Goal: Task Accomplishment & Management: Manage account settings

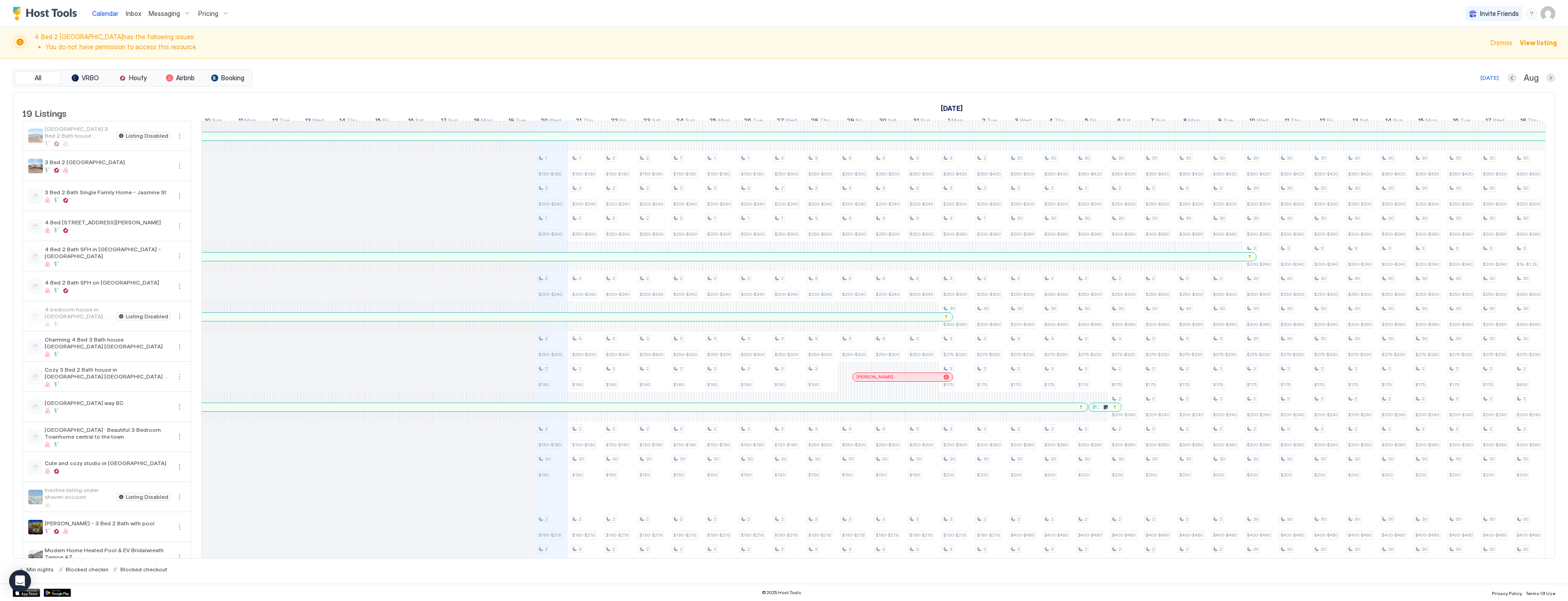
scroll to position [142, 0]
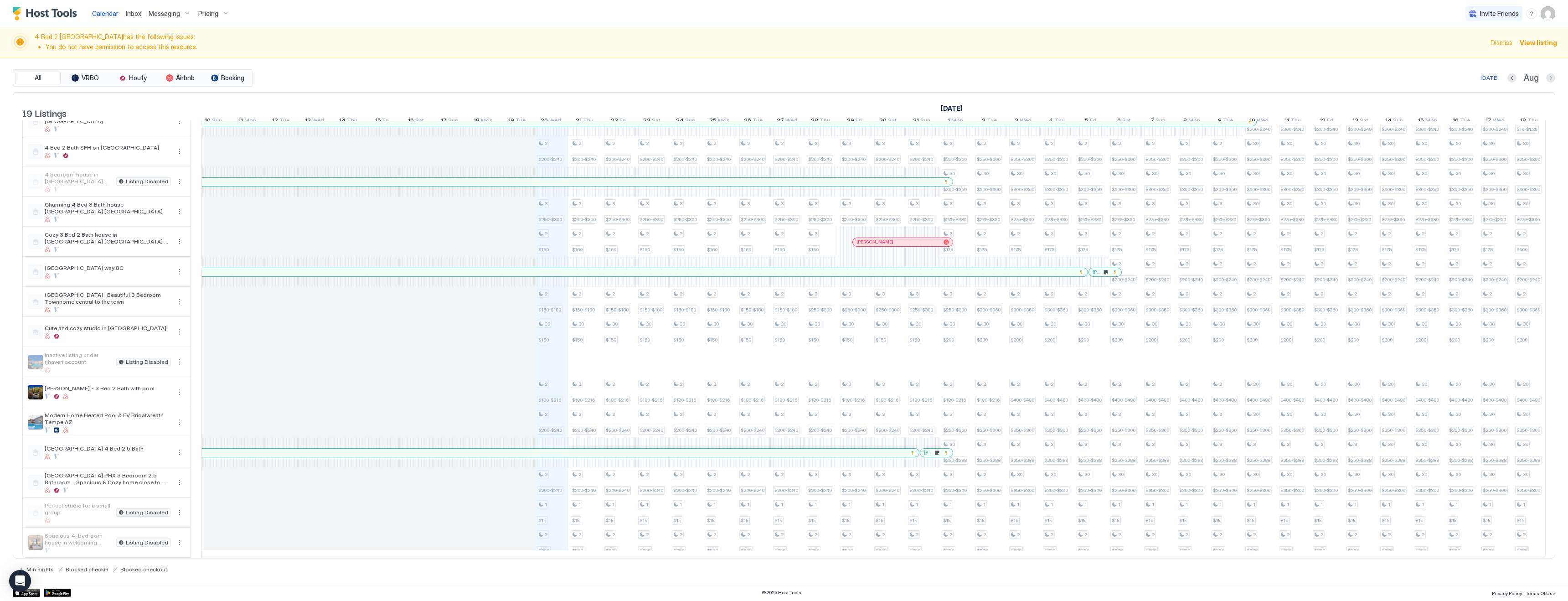
click at [211, 15] on span "Pricing" at bounding box center [208, 13] width 20 height 8
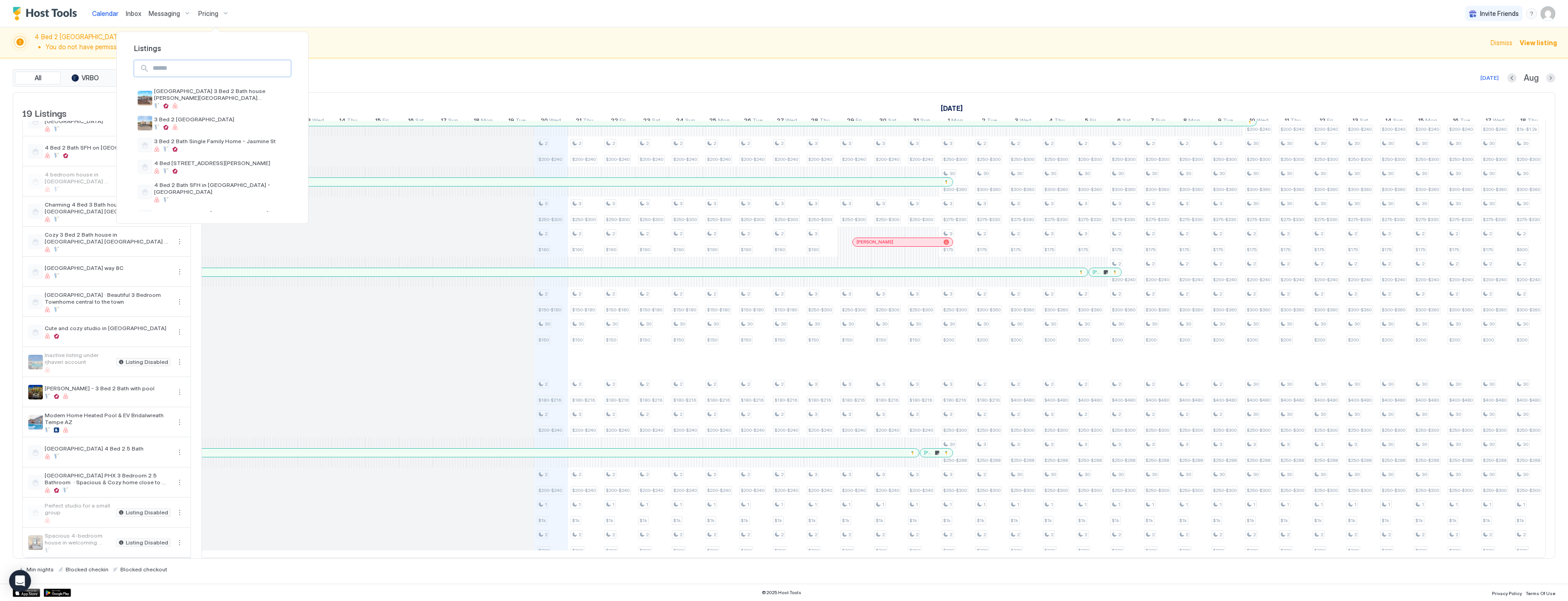
click at [204, 68] on input "Input Field" at bounding box center [220, 68] width 141 height 15
type input "*****"
click at [205, 88] on span "[GEOGRAPHIC_DATA] 4 Bed 2.5 Bath" at bounding box center [203, 91] width 99 height 7
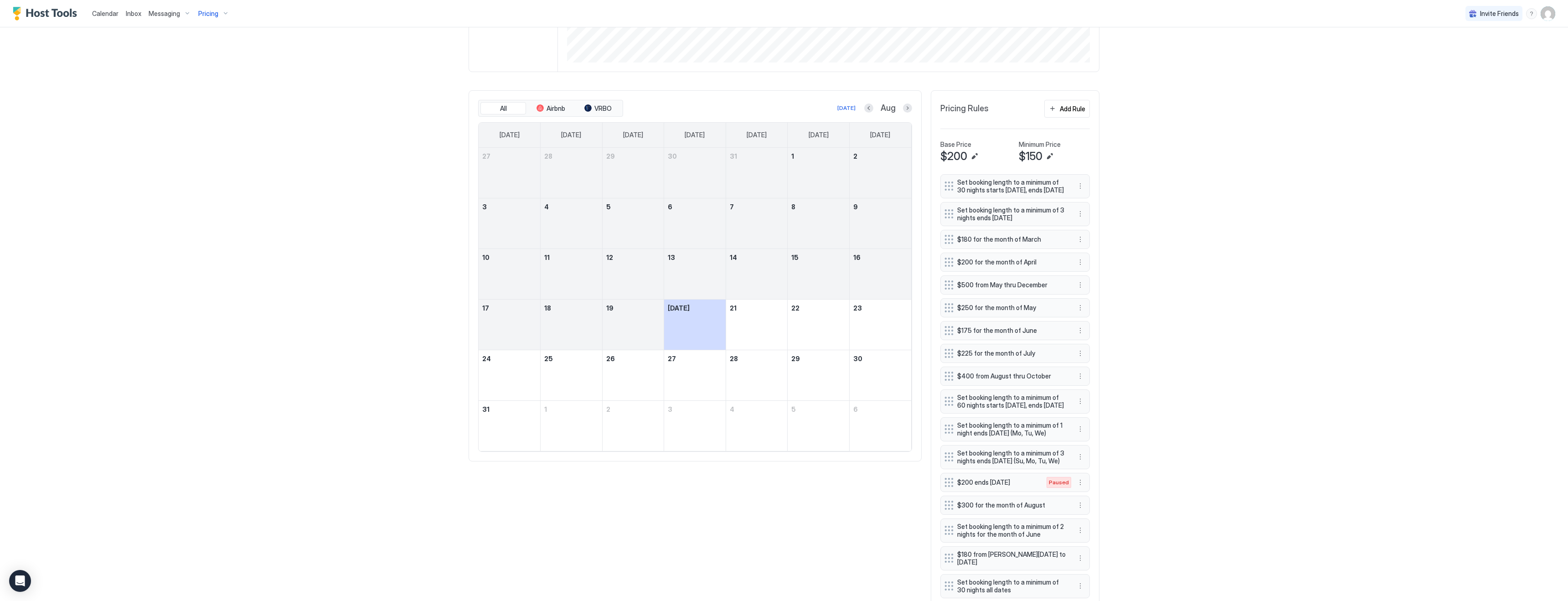
scroll to position [384, 0]
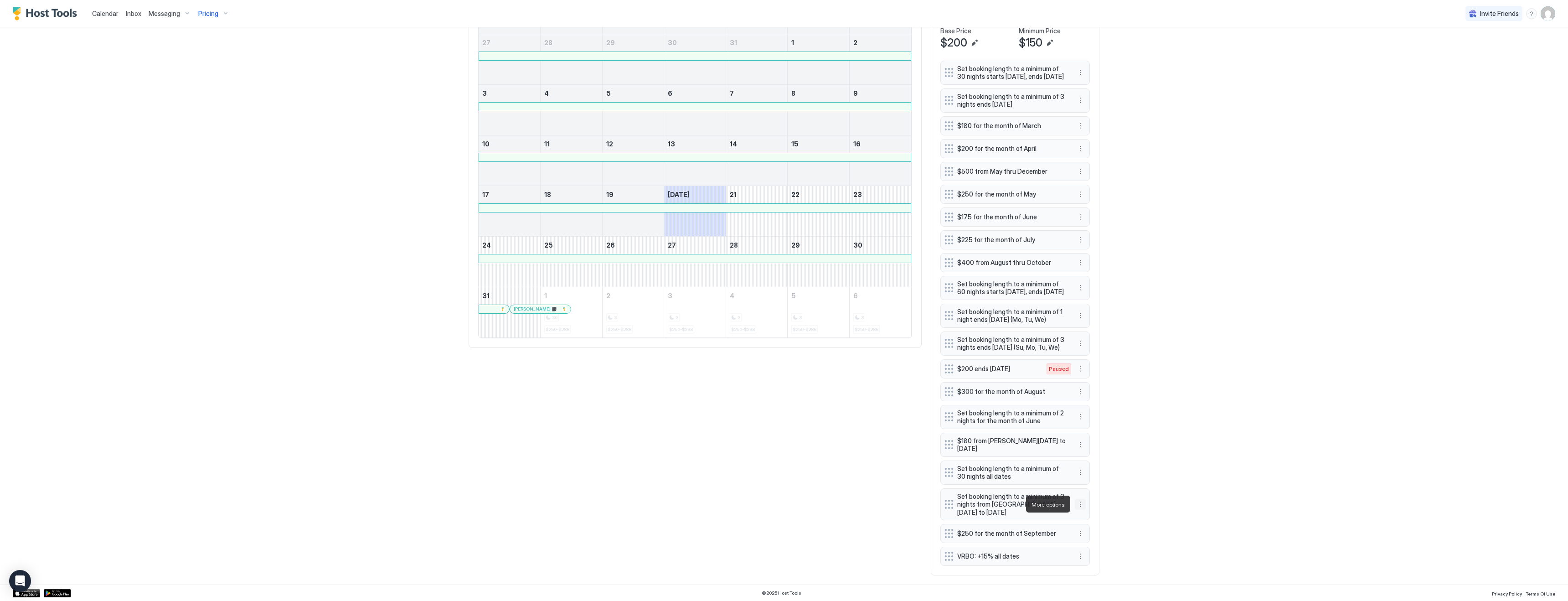
click at [1082, 504] on button "More options" at bounding box center [1080, 504] width 11 height 11
click at [1093, 530] on span "Pause" at bounding box center [1097, 531] width 16 height 7
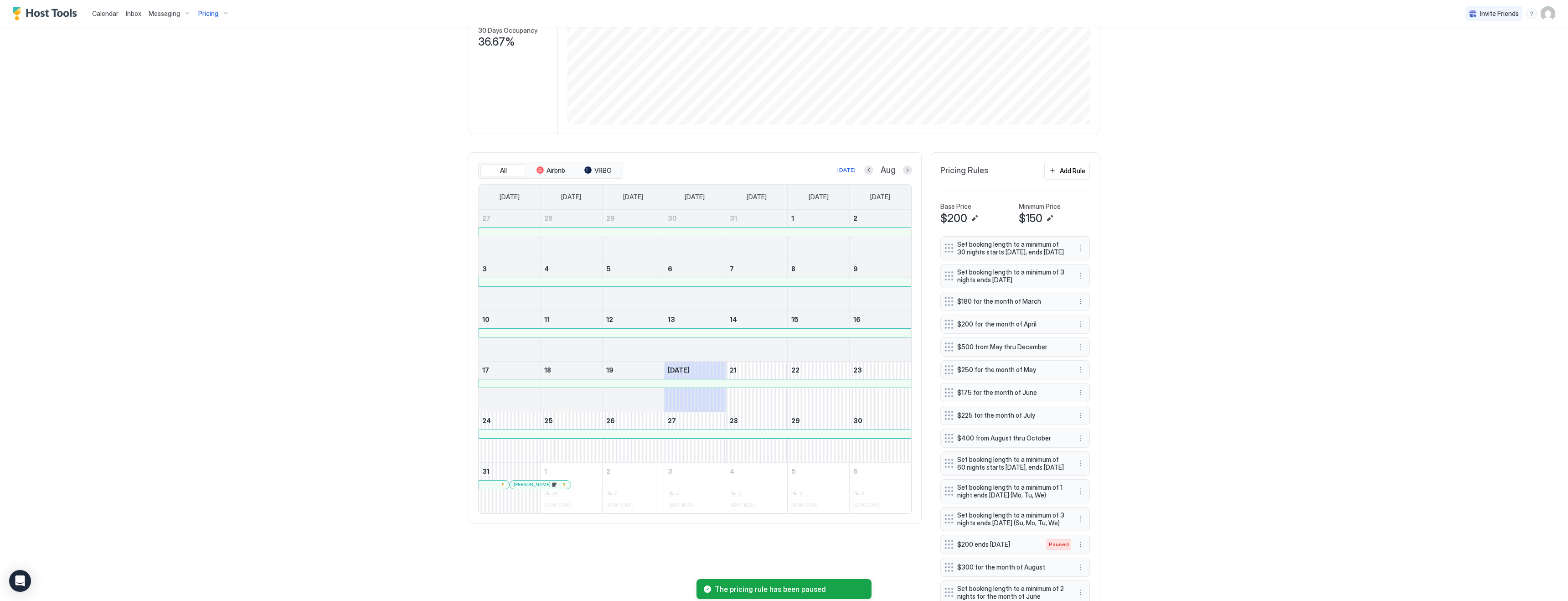
scroll to position [174, 0]
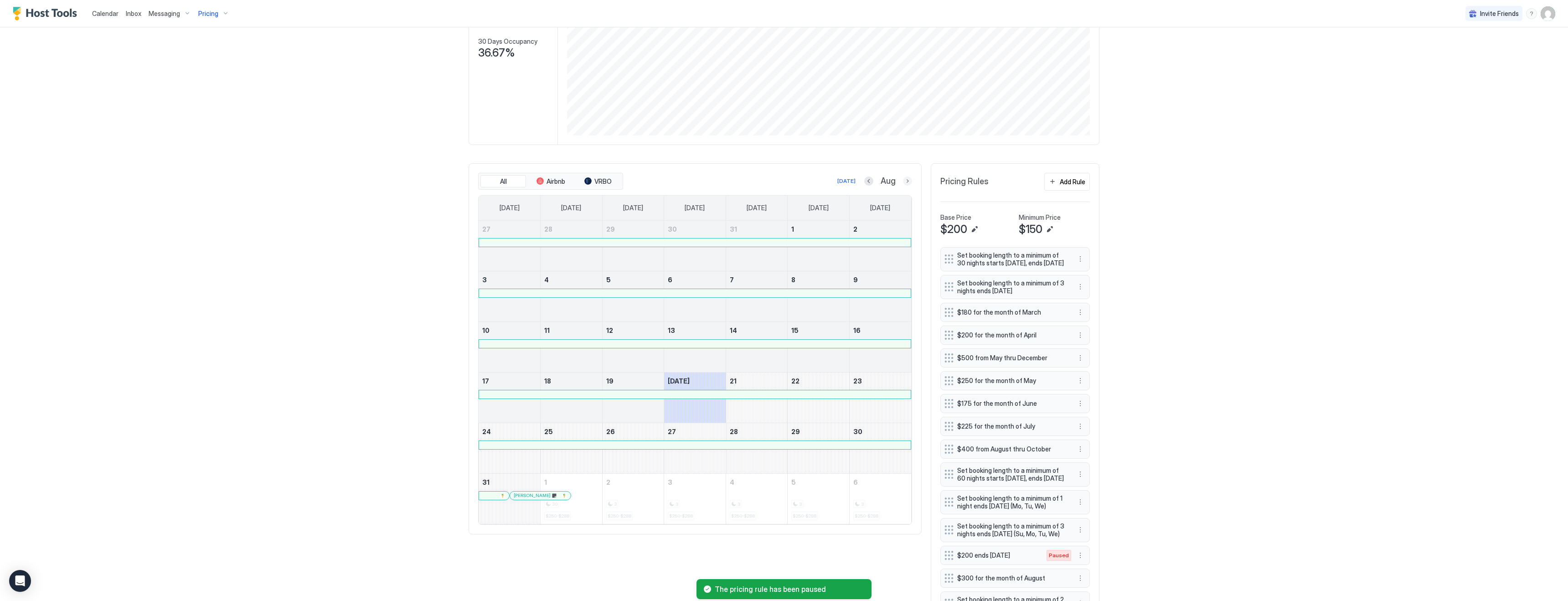
click at [911, 181] on button "Next month" at bounding box center [907, 181] width 9 height 9
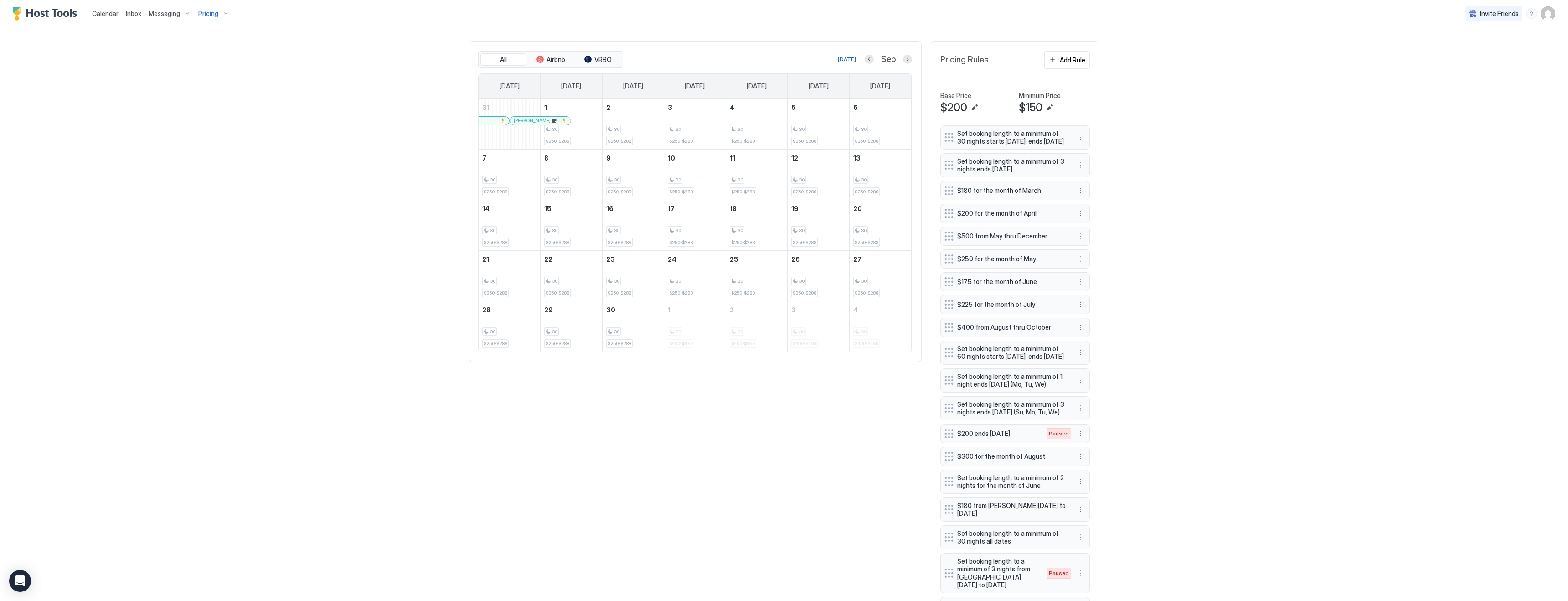
scroll to position [284, 0]
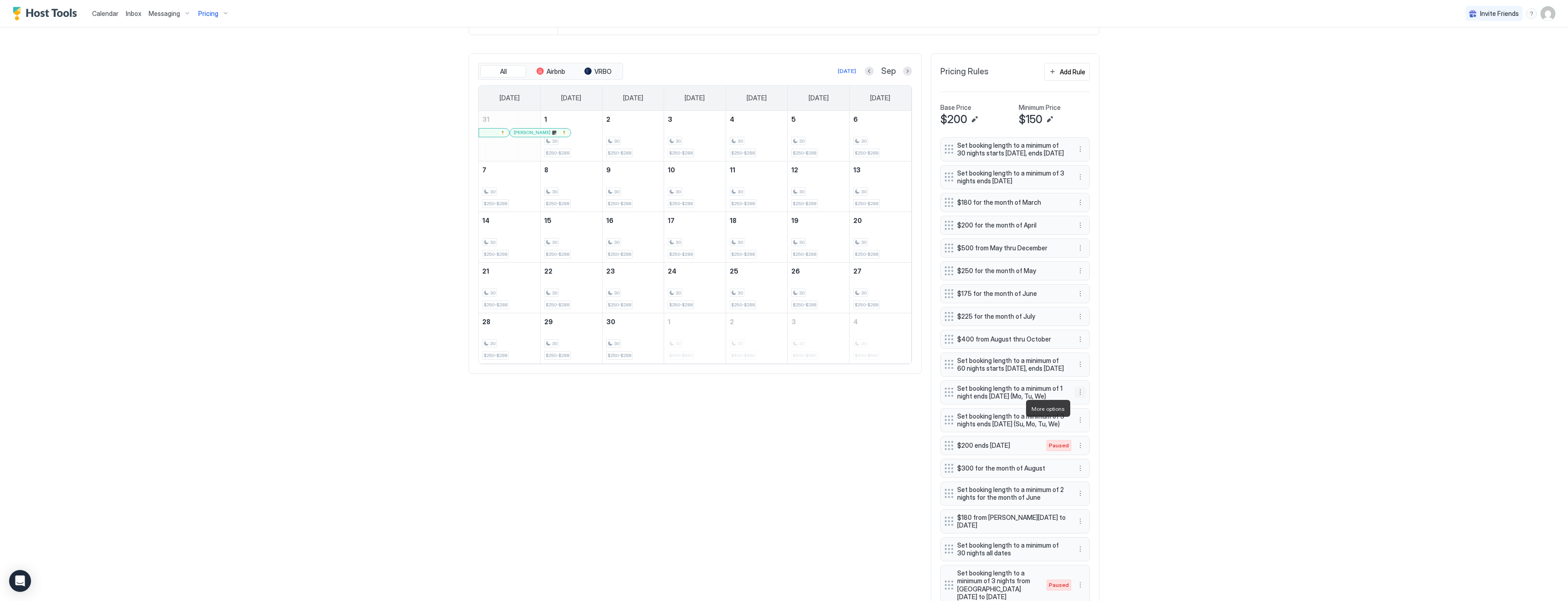
click at [1082, 398] on button "More options" at bounding box center [1080, 392] width 11 height 11
click at [1093, 433] on span "Pause" at bounding box center [1097, 435] width 16 height 7
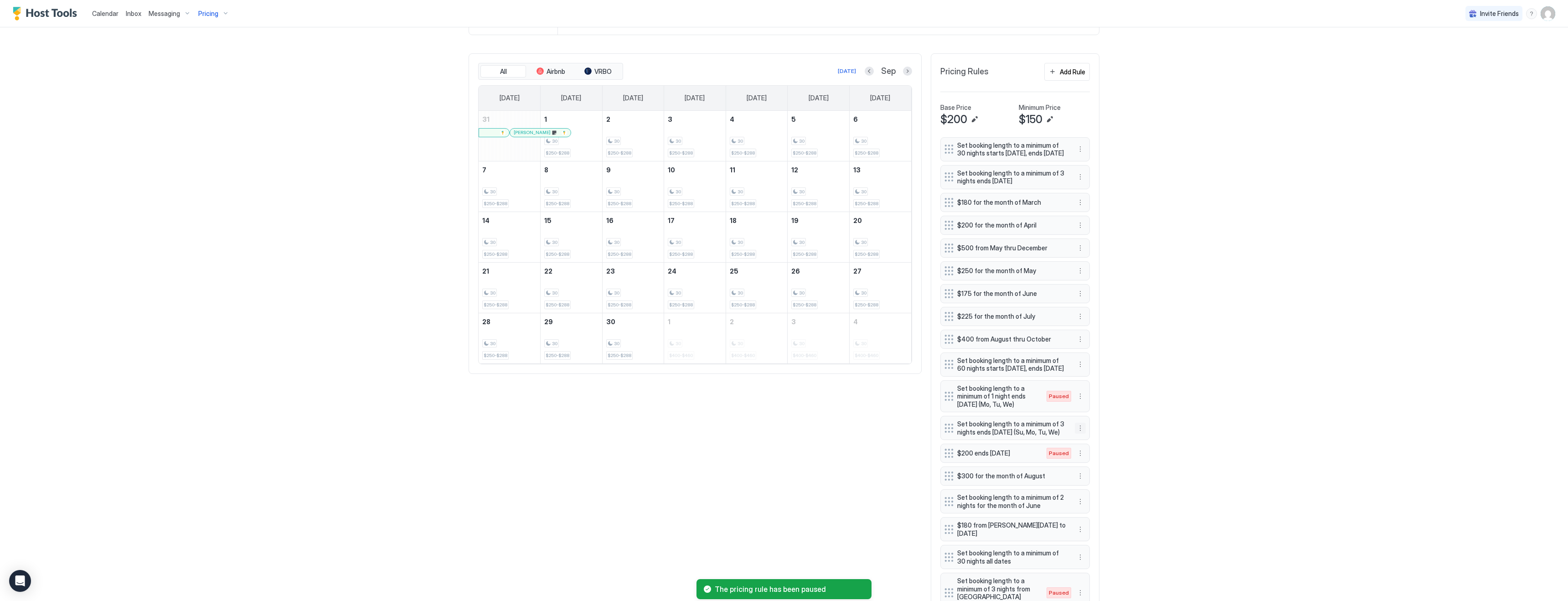
click at [1080, 434] on button "More options" at bounding box center [1080, 428] width 11 height 11
click at [1090, 477] on span "Pause" at bounding box center [1097, 475] width 16 height 7
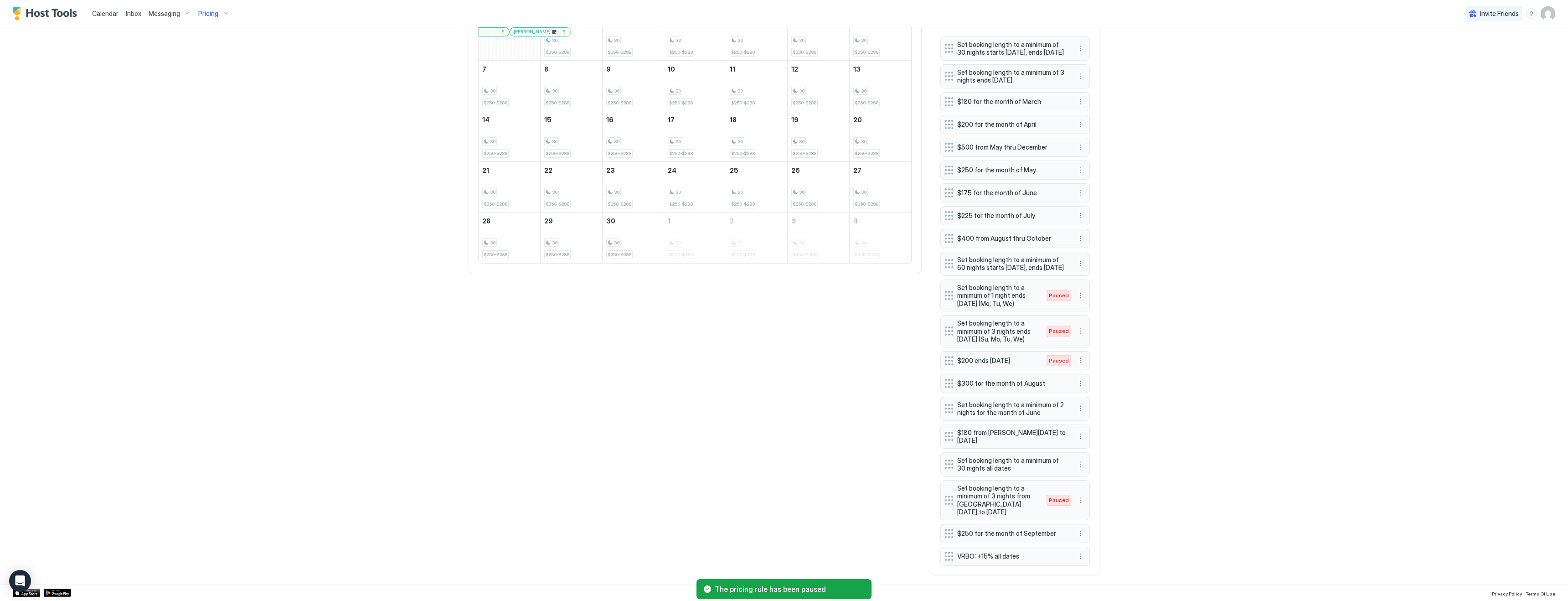
scroll to position [400, 0]
click at [1080, 554] on button "More options" at bounding box center [1080, 557] width 11 height 11
click at [1090, 515] on span "Edit" at bounding box center [1094, 513] width 10 height 7
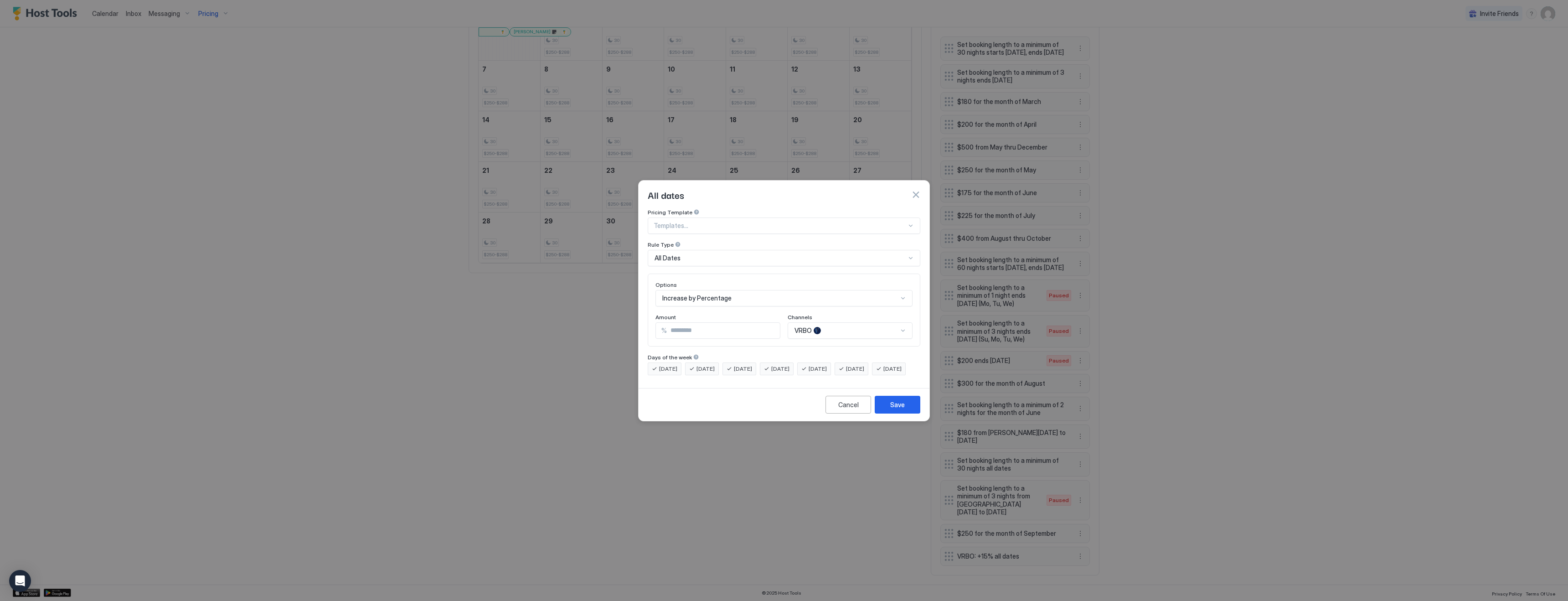
click at [695, 323] on input "**" at bounding box center [724, 330] width 113 height 15
type input "**"
click at [908, 413] on button "Save" at bounding box center [897, 404] width 46 height 18
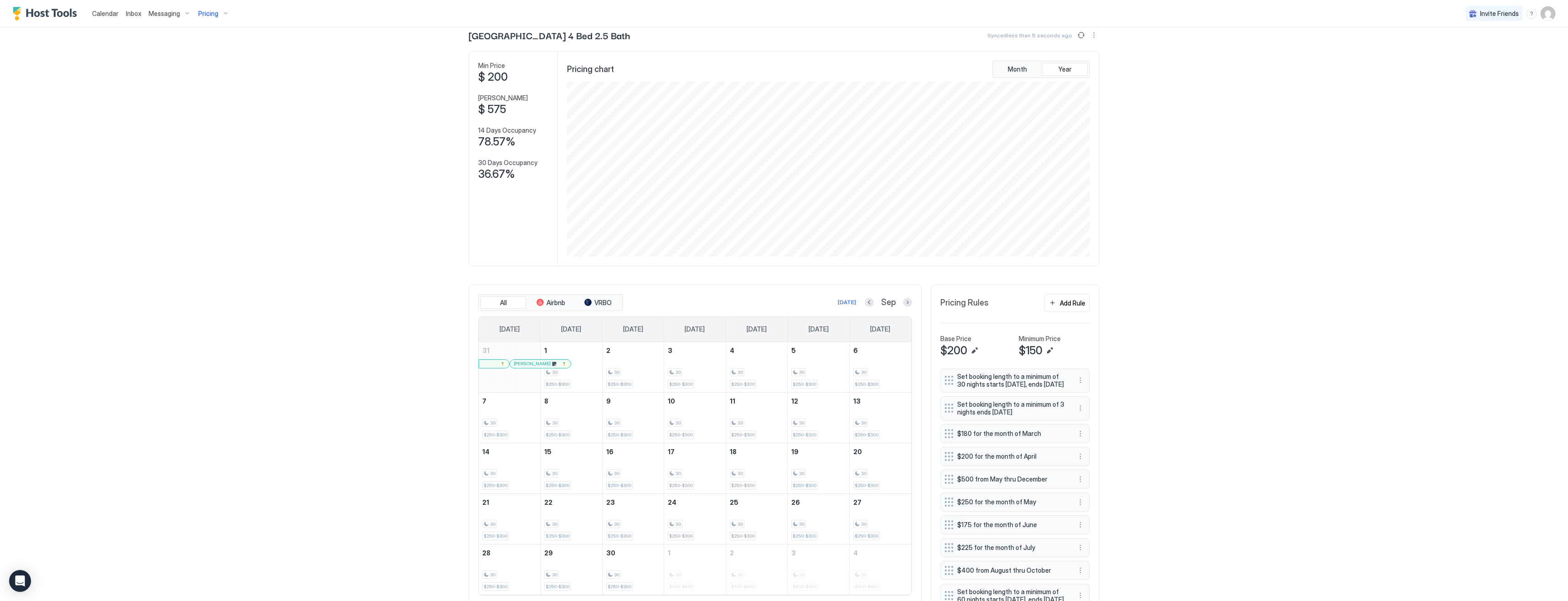
scroll to position [0, 0]
